Goal: Information Seeking & Learning: Learn about a topic

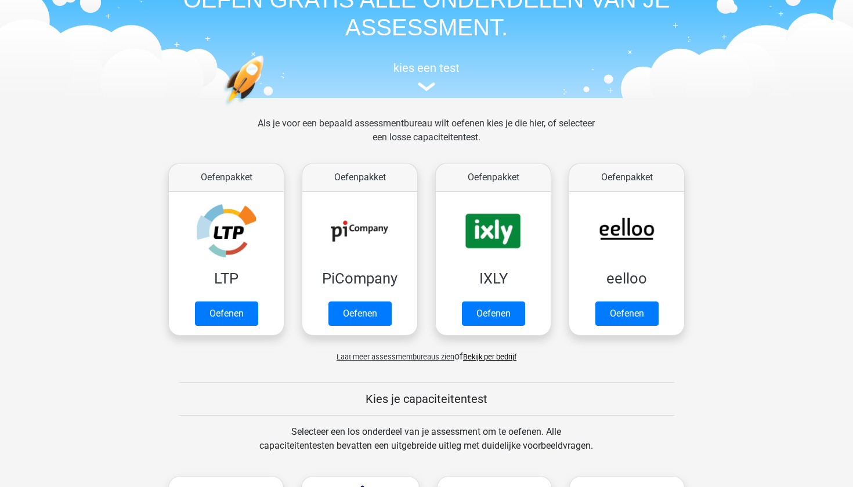
scroll to position [71, 0]
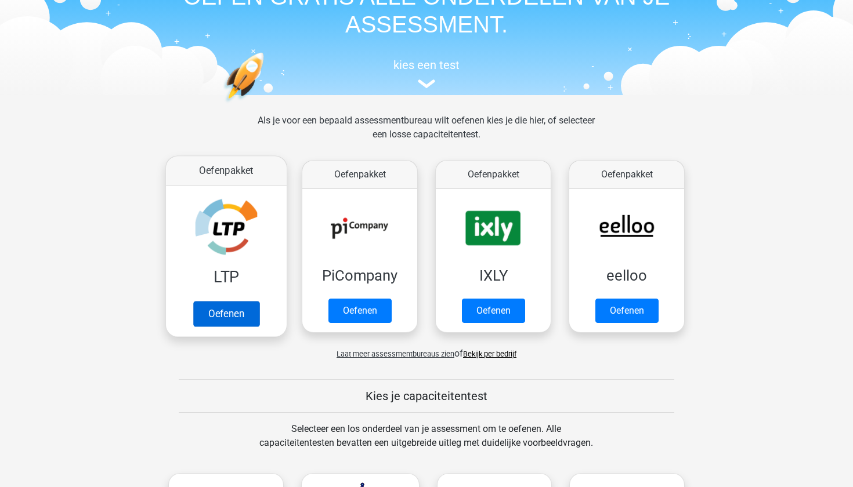
click at [216, 313] on link "Oefenen" at bounding box center [226, 314] width 66 height 26
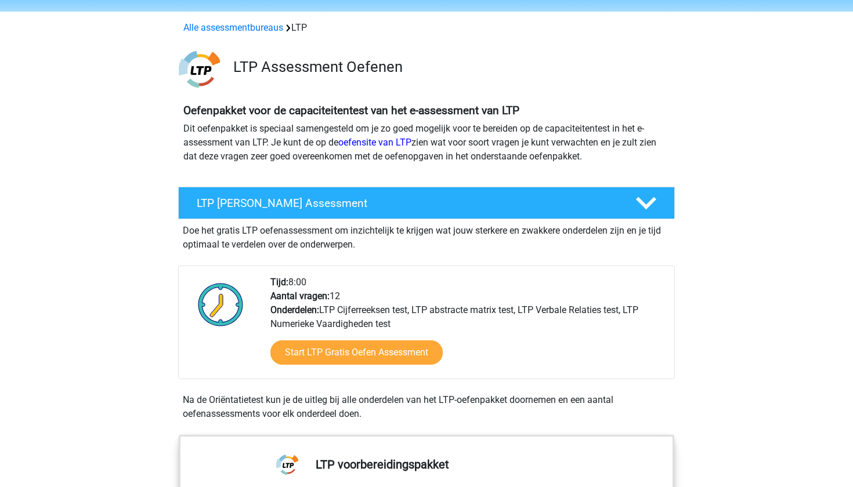
scroll to position [38, 0]
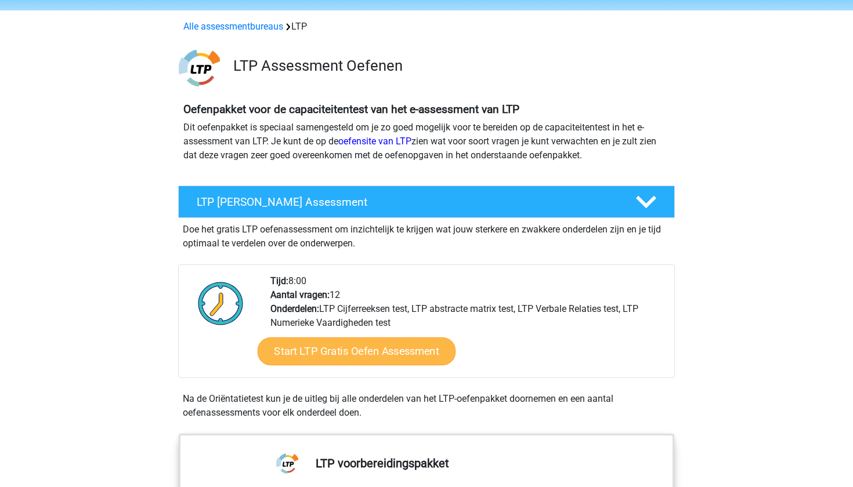
click at [326, 352] on link "Start LTP Gratis Oefen Assessment" at bounding box center [356, 352] width 198 height 28
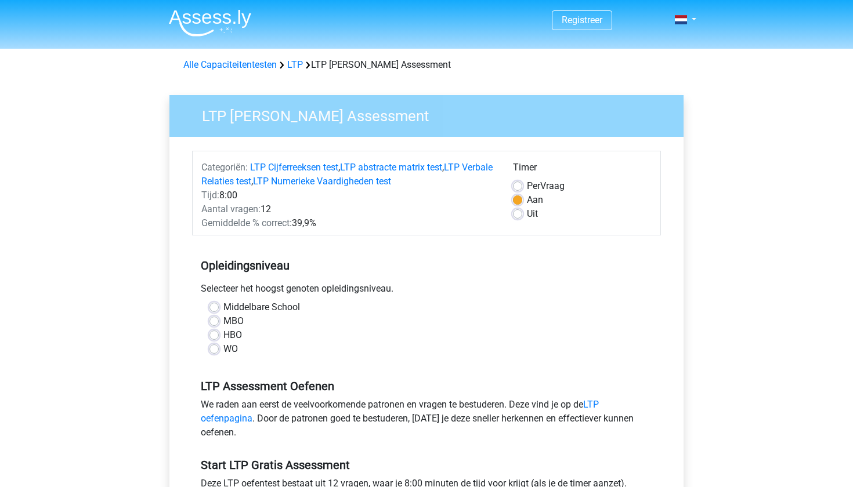
click at [223, 349] on label "WO" at bounding box center [230, 349] width 14 height 14
click at [213, 349] on input "WO" at bounding box center [213, 348] width 9 height 12
radio input "true"
click at [223, 321] on label "MBO" at bounding box center [233, 321] width 20 height 14
click at [212, 321] on input "MBO" at bounding box center [213, 320] width 9 height 12
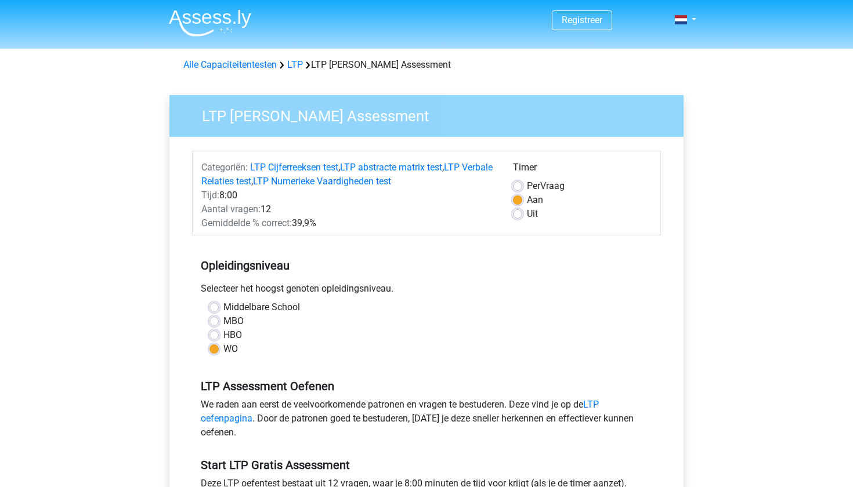
radio input "true"
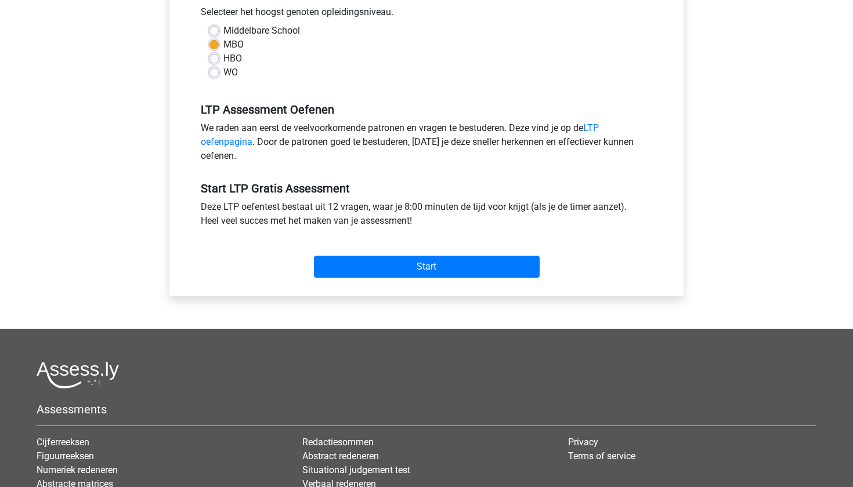
scroll to position [276, 0]
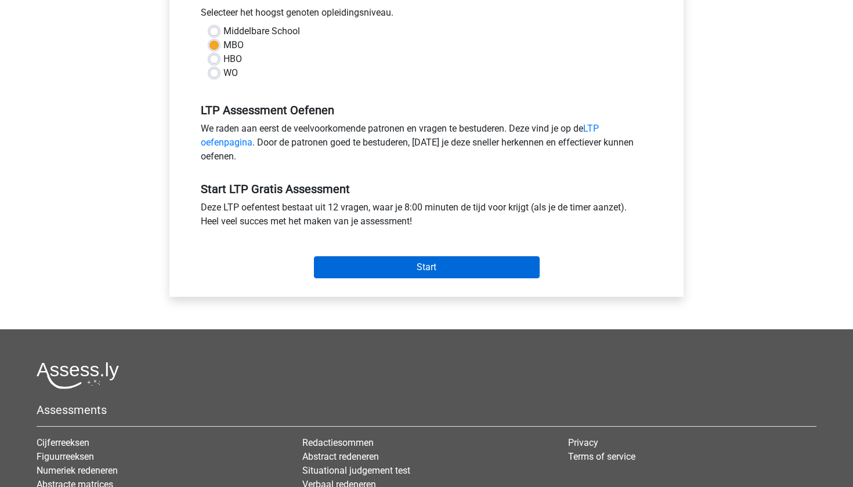
click at [415, 276] on input "Start" at bounding box center [427, 267] width 226 height 22
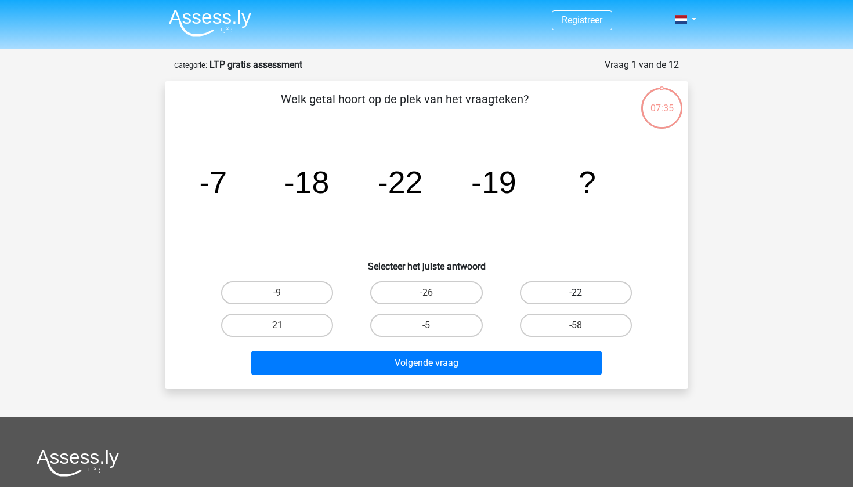
click at [535, 281] on label "-22" at bounding box center [576, 292] width 112 height 23
click at [575, 293] on input "-22" at bounding box center [579, 297] width 8 height 8
radio input "true"
click at [259, 291] on label "-9" at bounding box center [277, 292] width 112 height 23
click at [277, 293] on input "-9" at bounding box center [281, 297] width 8 height 8
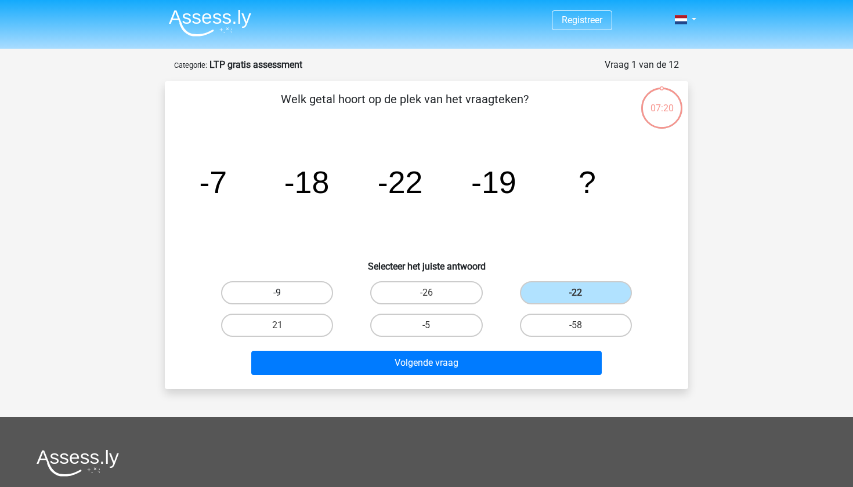
radio input "true"
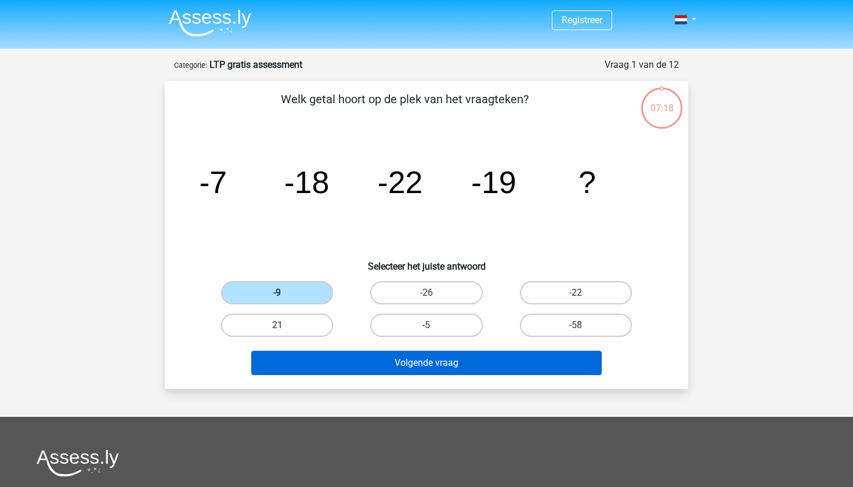
click at [409, 369] on button "Volgende vraag" at bounding box center [426, 363] width 351 height 24
